Goal: Transaction & Acquisition: Purchase product/service

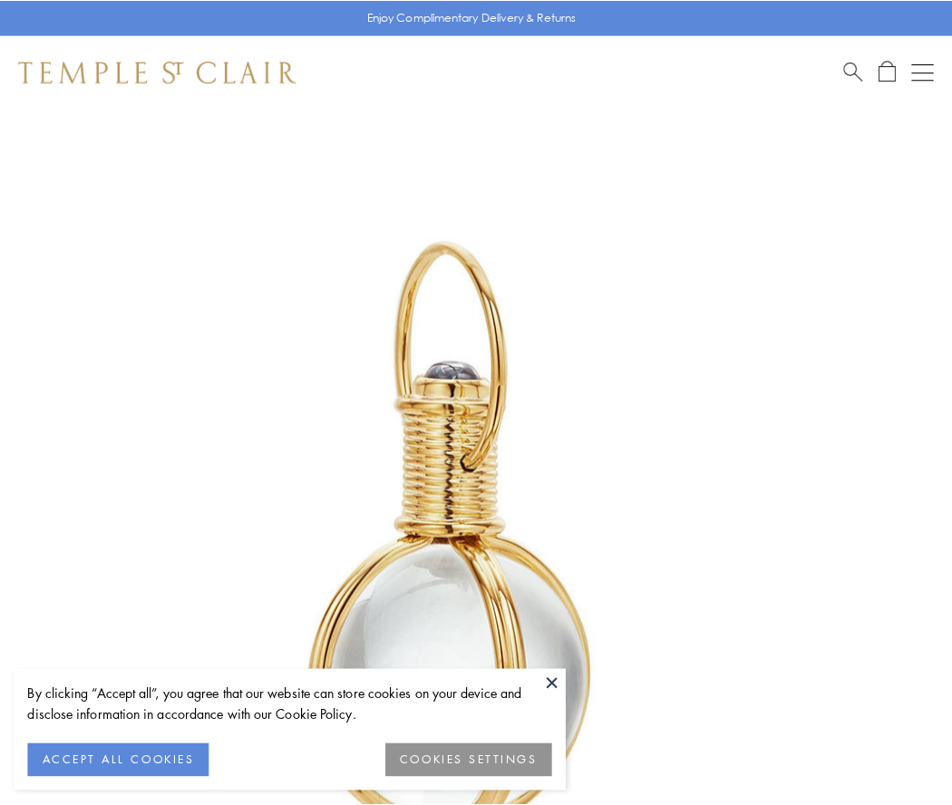
scroll to position [473, 0]
